Goal: Ask a question

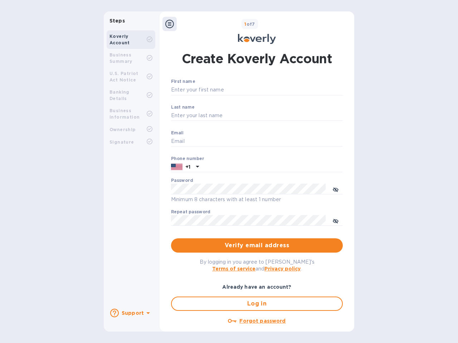
click at [131, 313] on b "Support" at bounding box center [133, 313] width 22 height 6
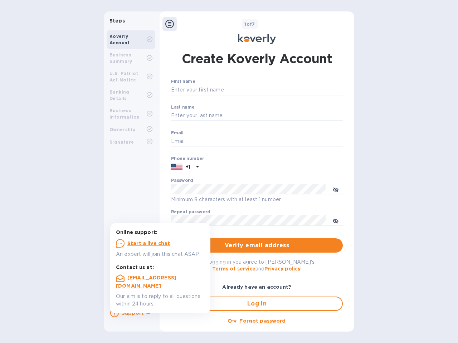
click at [114, 313] on icon at bounding box center [114, 313] width 9 height 9
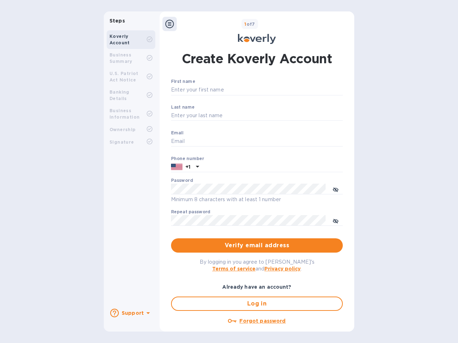
click at [147, 314] on icon at bounding box center [148, 313] width 4 height 2
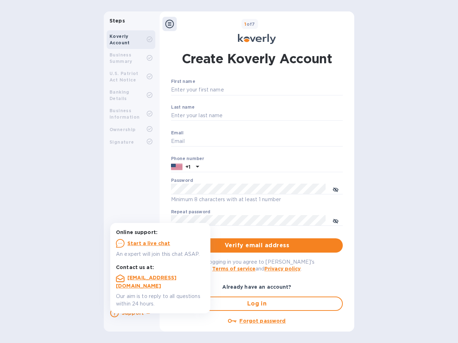
click at [169, 24] on icon at bounding box center [169, 24] width 9 height 9
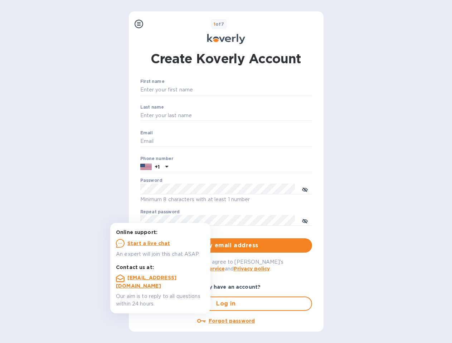
click at [255, 90] on input "First name" at bounding box center [226, 90] width 172 height 11
click at [255, 116] on input "Last name" at bounding box center [226, 115] width 172 height 11
click at [255, 142] on input "Email" at bounding box center [226, 141] width 172 height 11
click at [255, 167] on input "text" at bounding box center [241, 167] width 141 height 11
click at [185, 167] on input "text" at bounding box center [241, 167] width 141 height 11
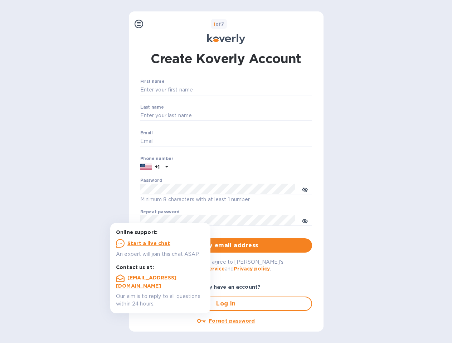
click at [196, 167] on input "text" at bounding box center [241, 167] width 141 height 11
